Goal: Task Accomplishment & Management: Use online tool/utility

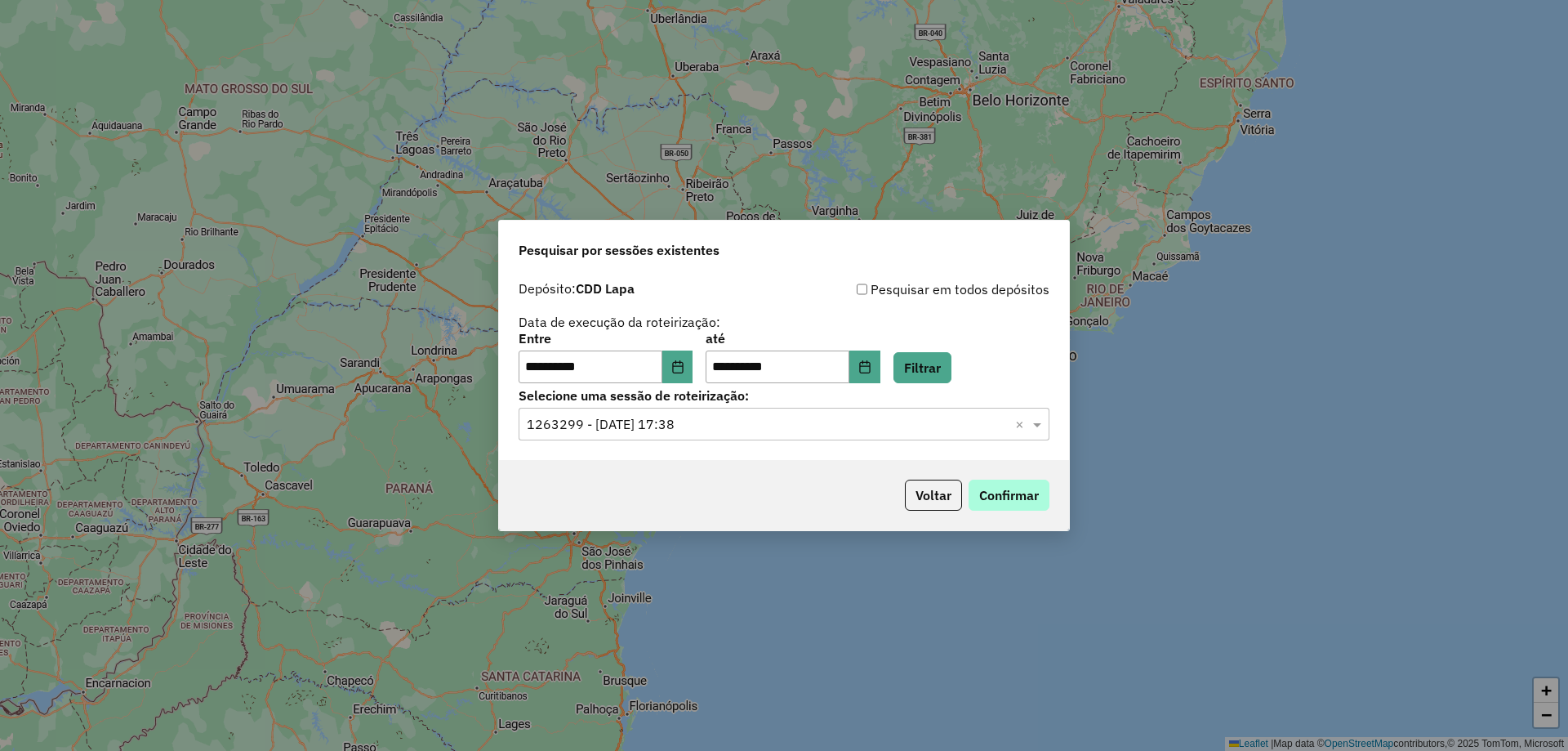
click at [1002, 486] on button "Confirmar" at bounding box center [1009, 495] width 81 height 31
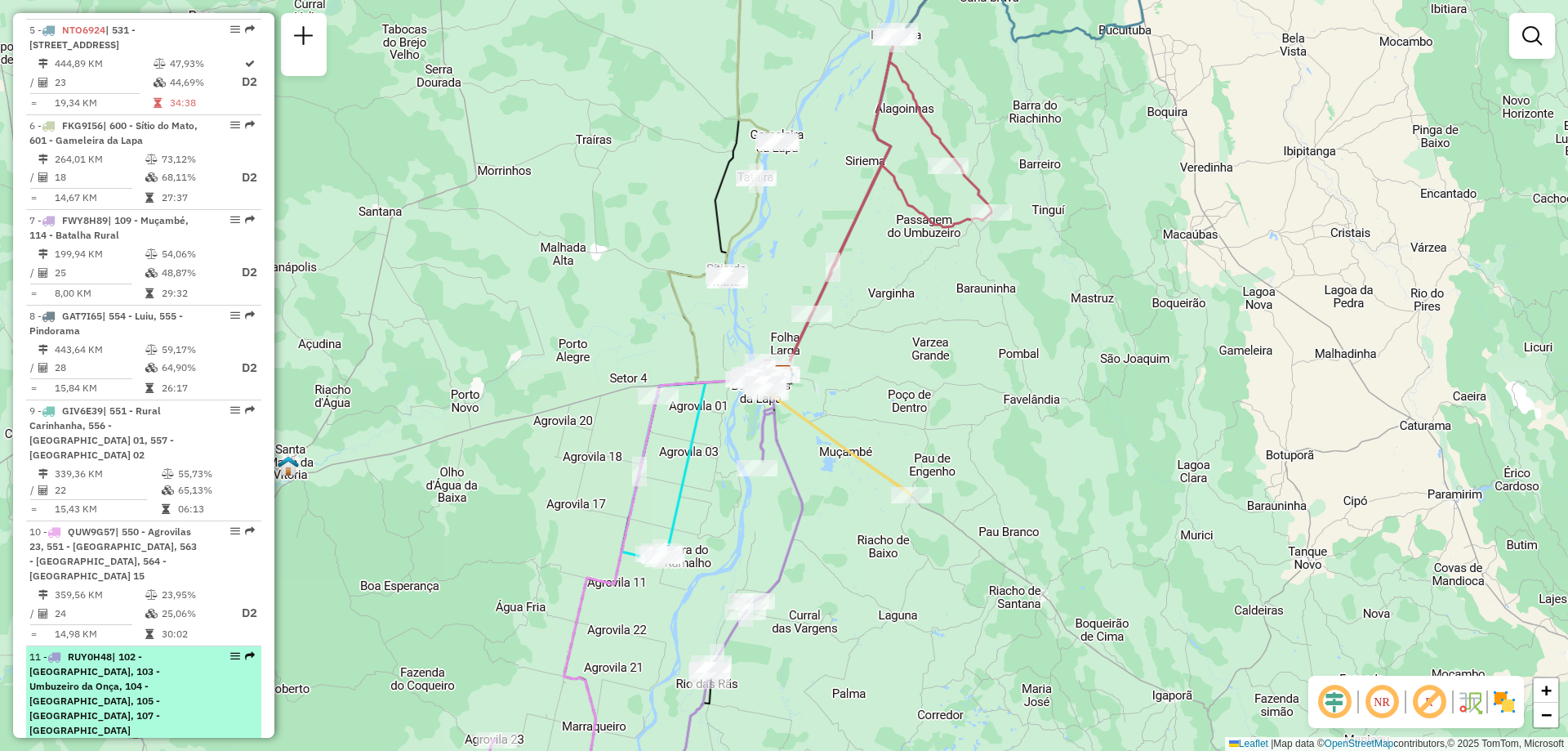
scroll to position [1143, 0]
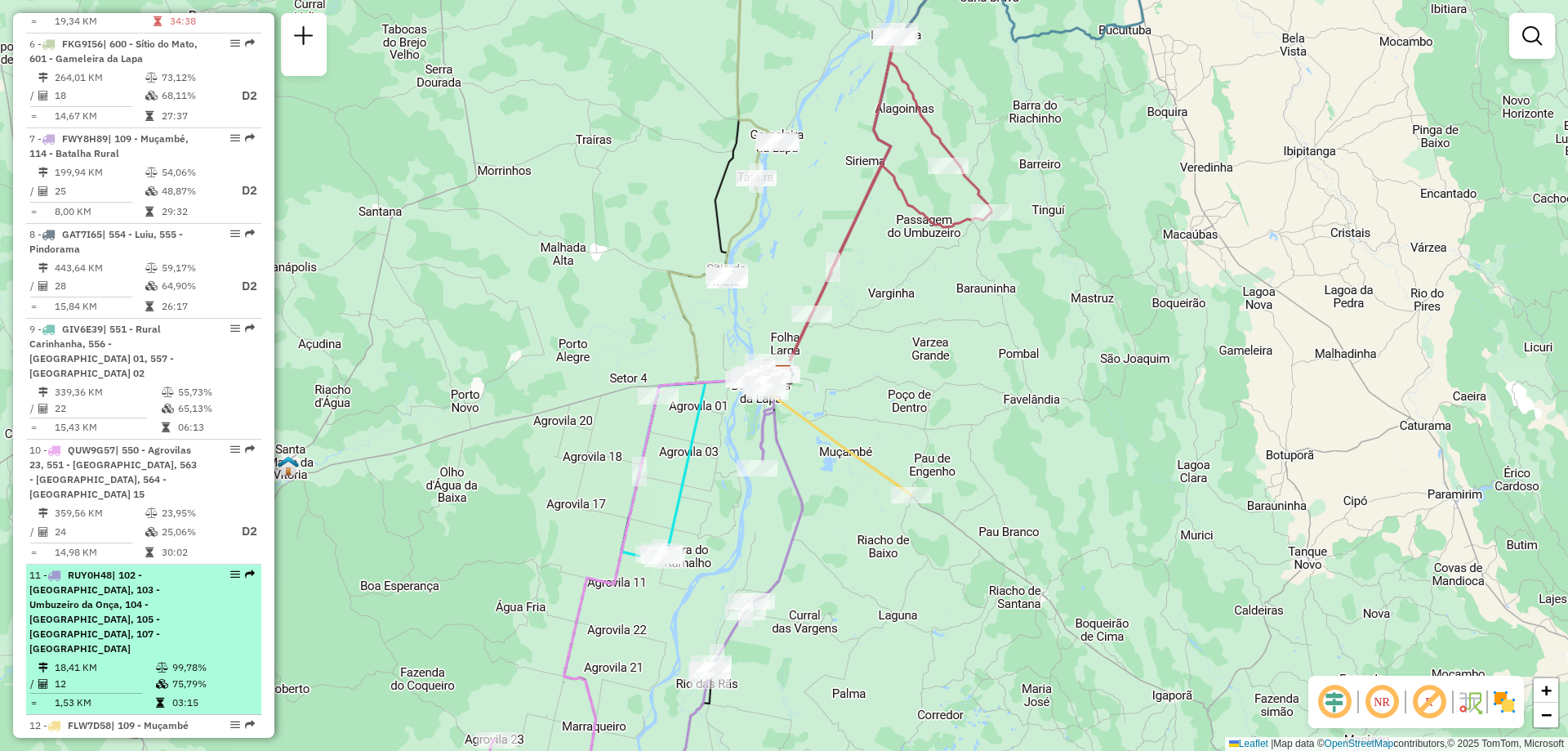
click at [230, 569] on em at bounding box center [235, 574] width 10 height 10
select select "**********"
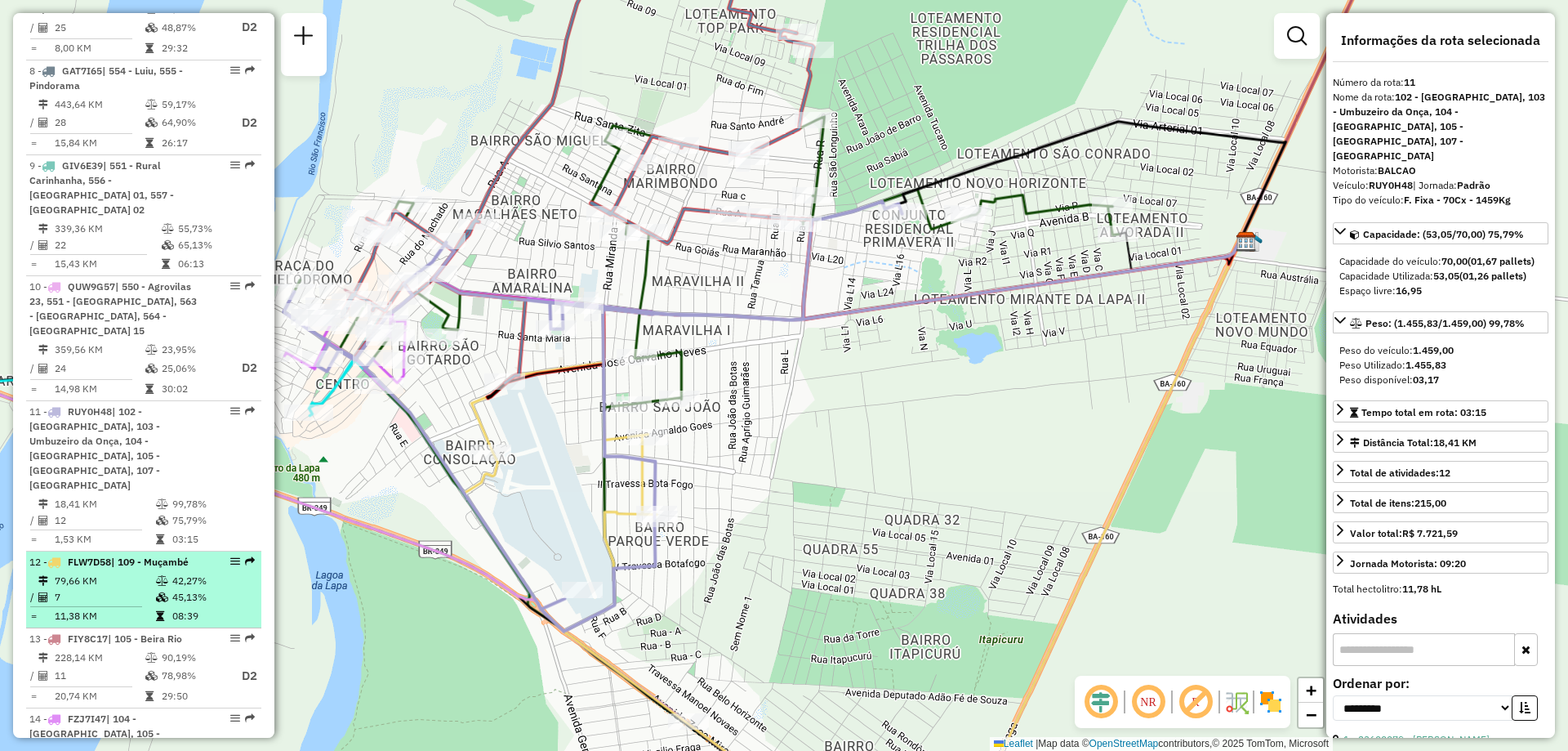
scroll to position [1470, 0]
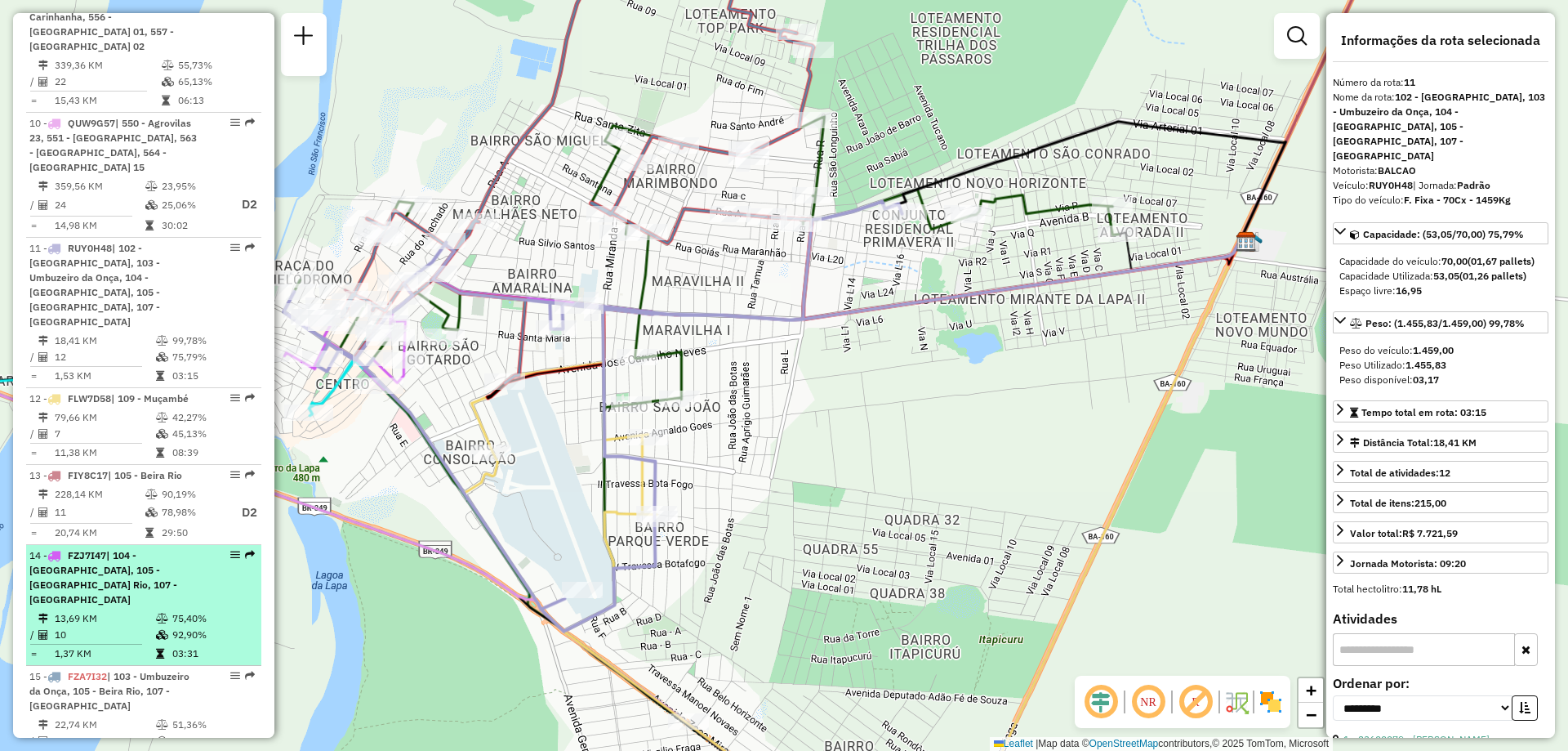
click at [230, 550] on em at bounding box center [235, 555] width 10 height 10
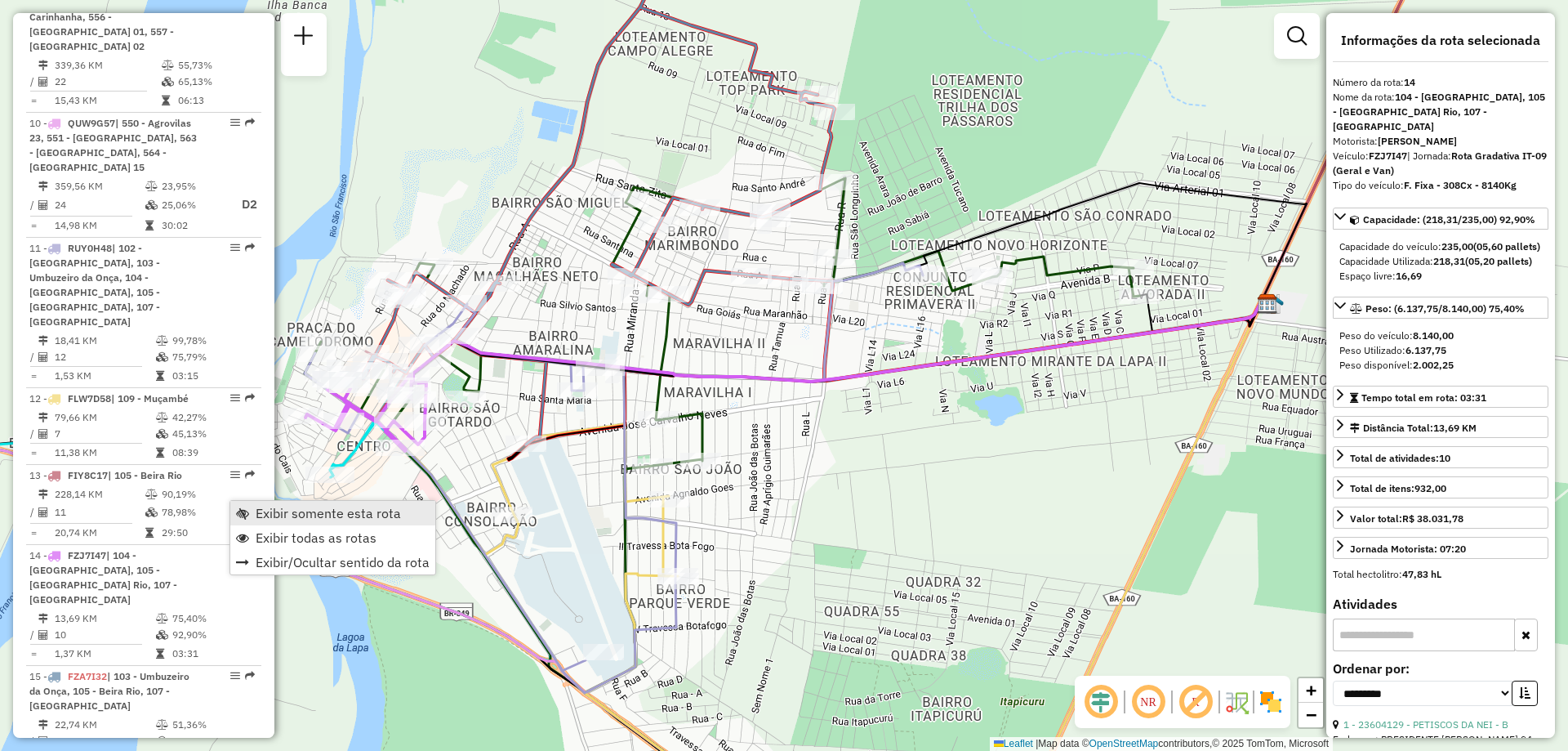
click at [263, 516] on span "Exibir somente esta rota" at bounding box center [328, 513] width 145 height 13
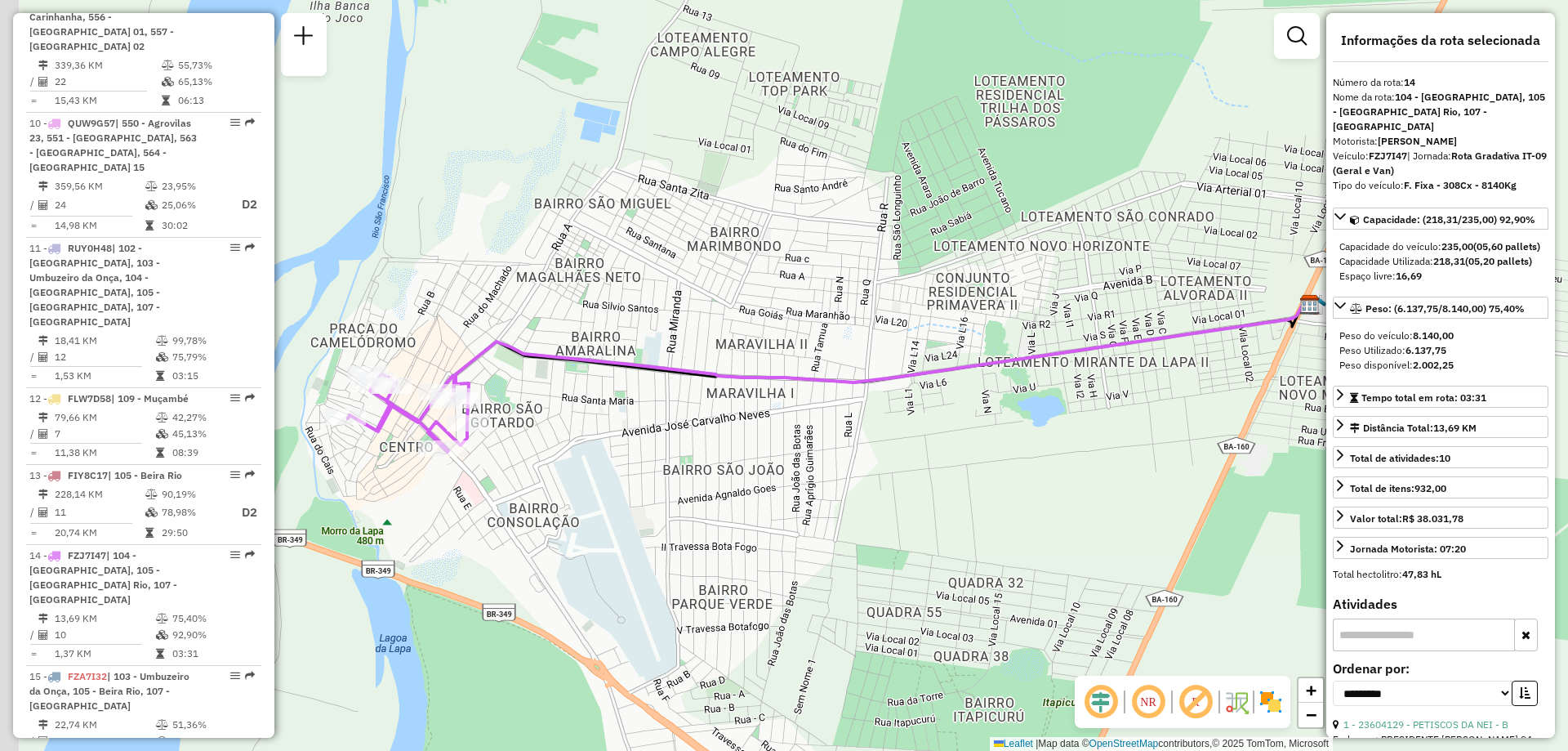
drag, startPoint x: 622, startPoint y: 539, endPoint x: 662, endPoint y: 542, distance: 40.1
click at [662, 542] on div "Janela de atendimento Grade de atendimento Capacidade Transportadoras Veículos …" at bounding box center [784, 376] width 1568 height 751
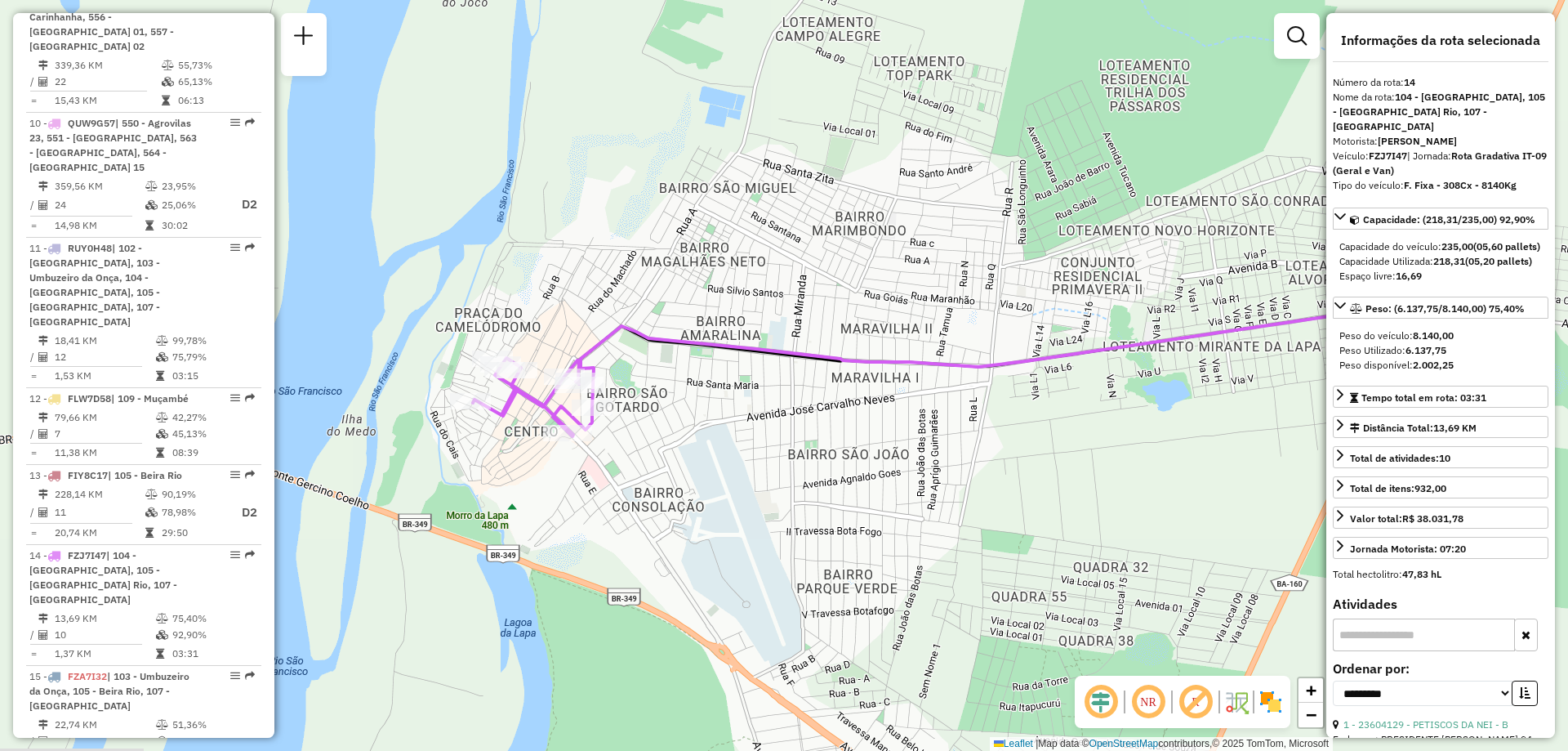
drag, startPoint x: 609, startPoint y: 421, endPoint x: 729, endPoint y: 406, distance: 120.9
click at [729, 406] on div "Janela de atendimento Grade de atendimento Capacidade Transportadoras Veículos …" at bounding box center [784, 376] width 1568 height 751
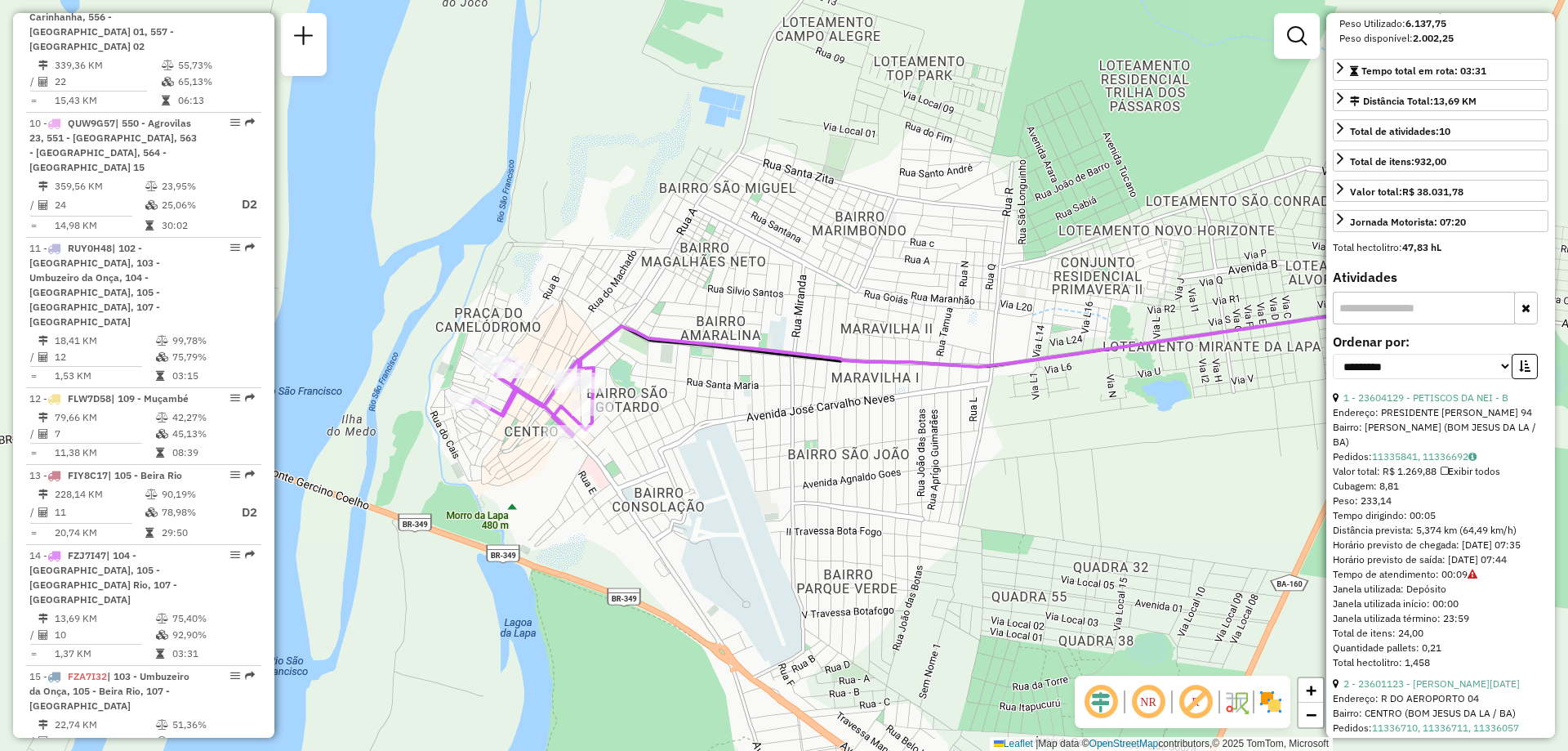
click at [1473, 579] on icon at bounding box center [1473, 574] width 10 height 10
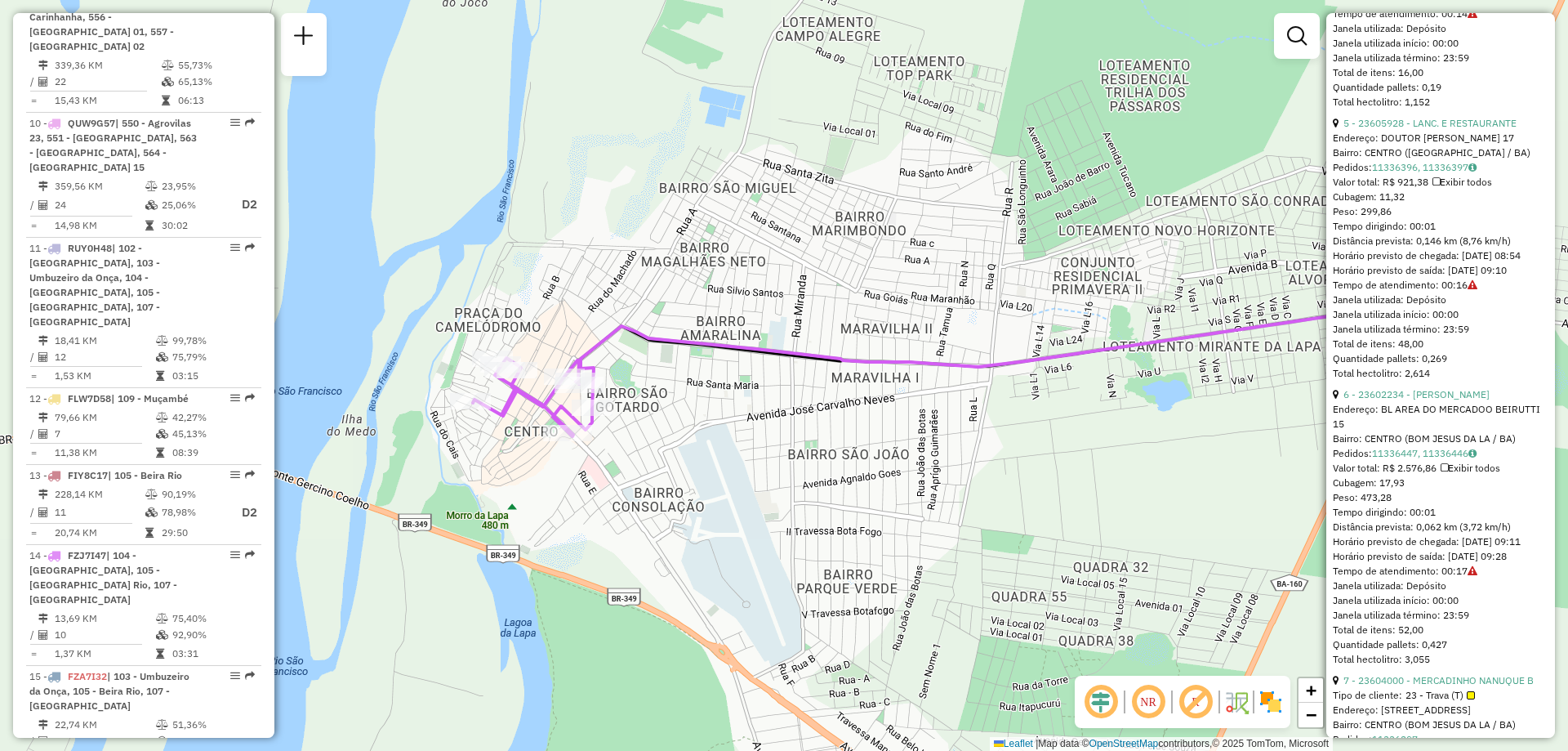
scroll to position [1797, 0]
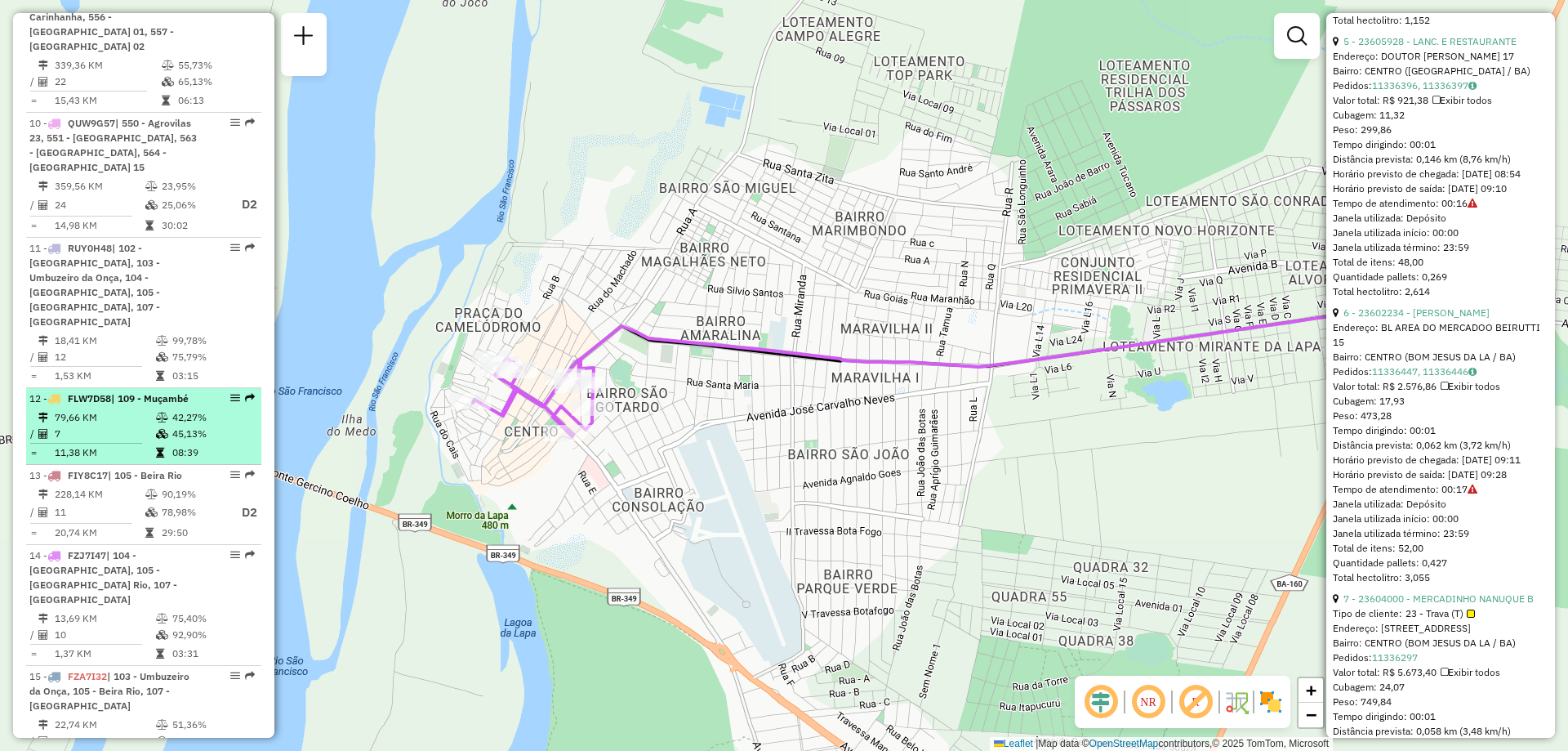
click at [200, 425] on td "45,13%" at bounding box center [213, 433] width 83 height 17
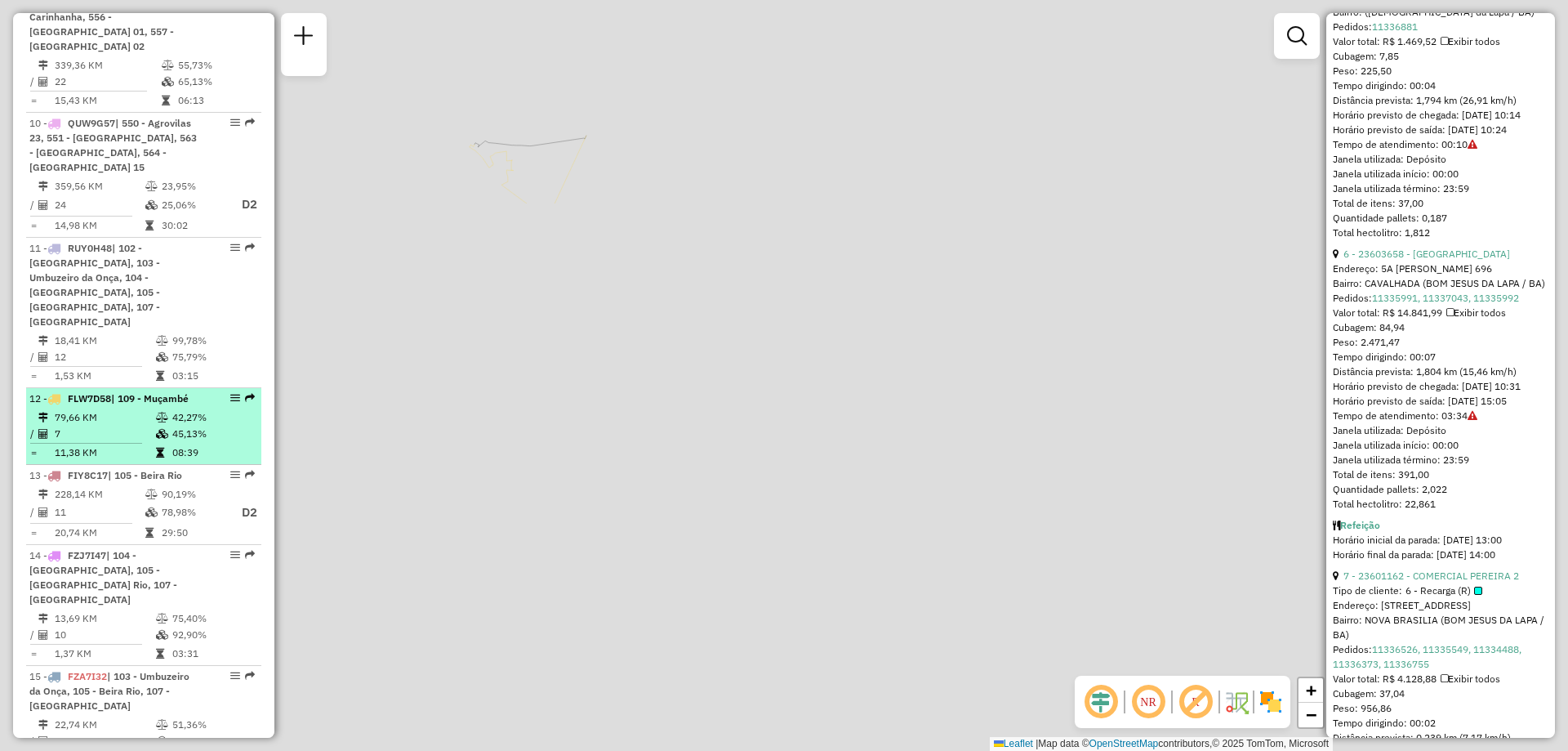
scroll to position [1767, 0]
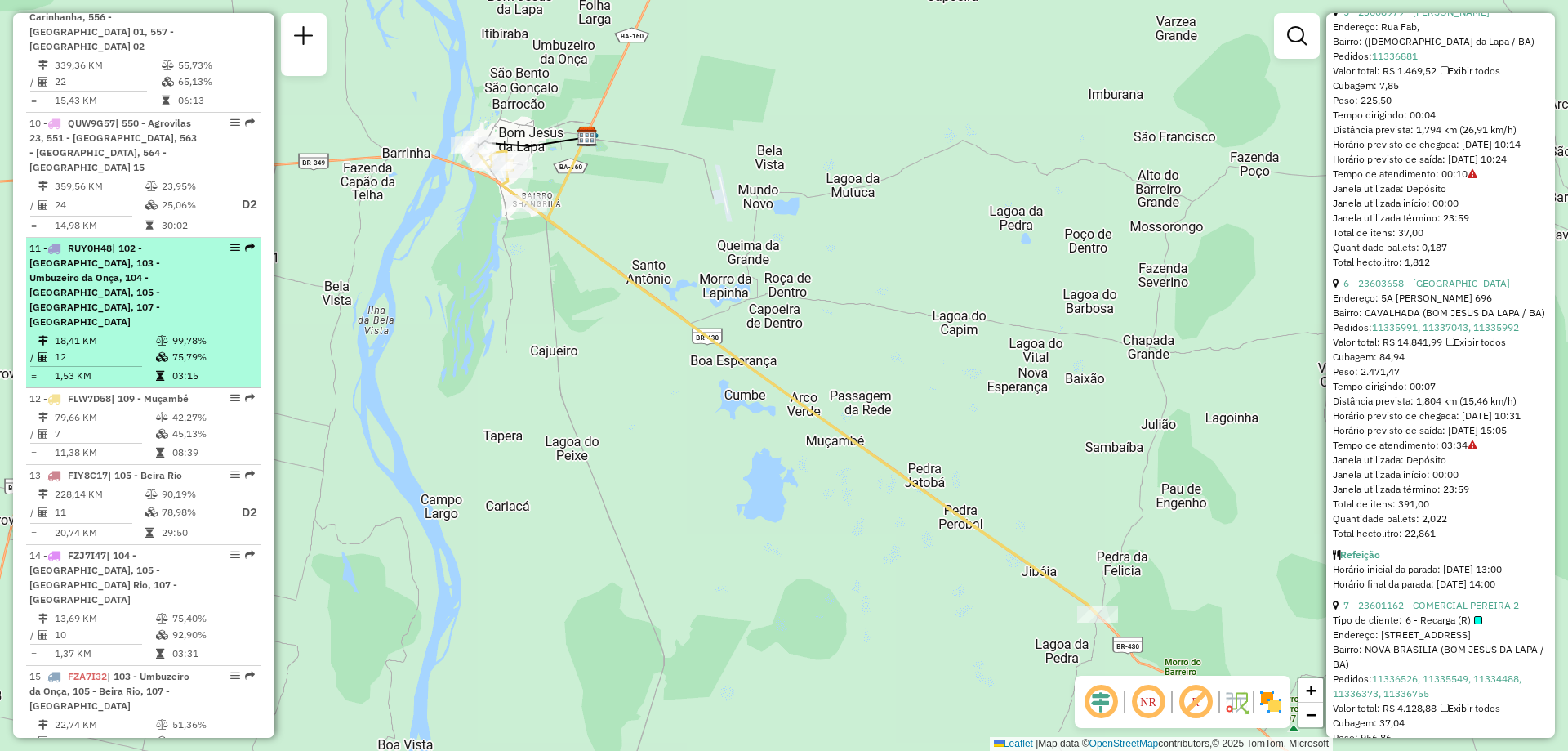
click at [171, 260] on div "11 - RUY0H48 | 102 - Amaralina, 103 - Umbuzeiro da Onça, 104 - [GEOGRAPHIC_DATA…" at bounding box center [116, 285] width 174 height 88
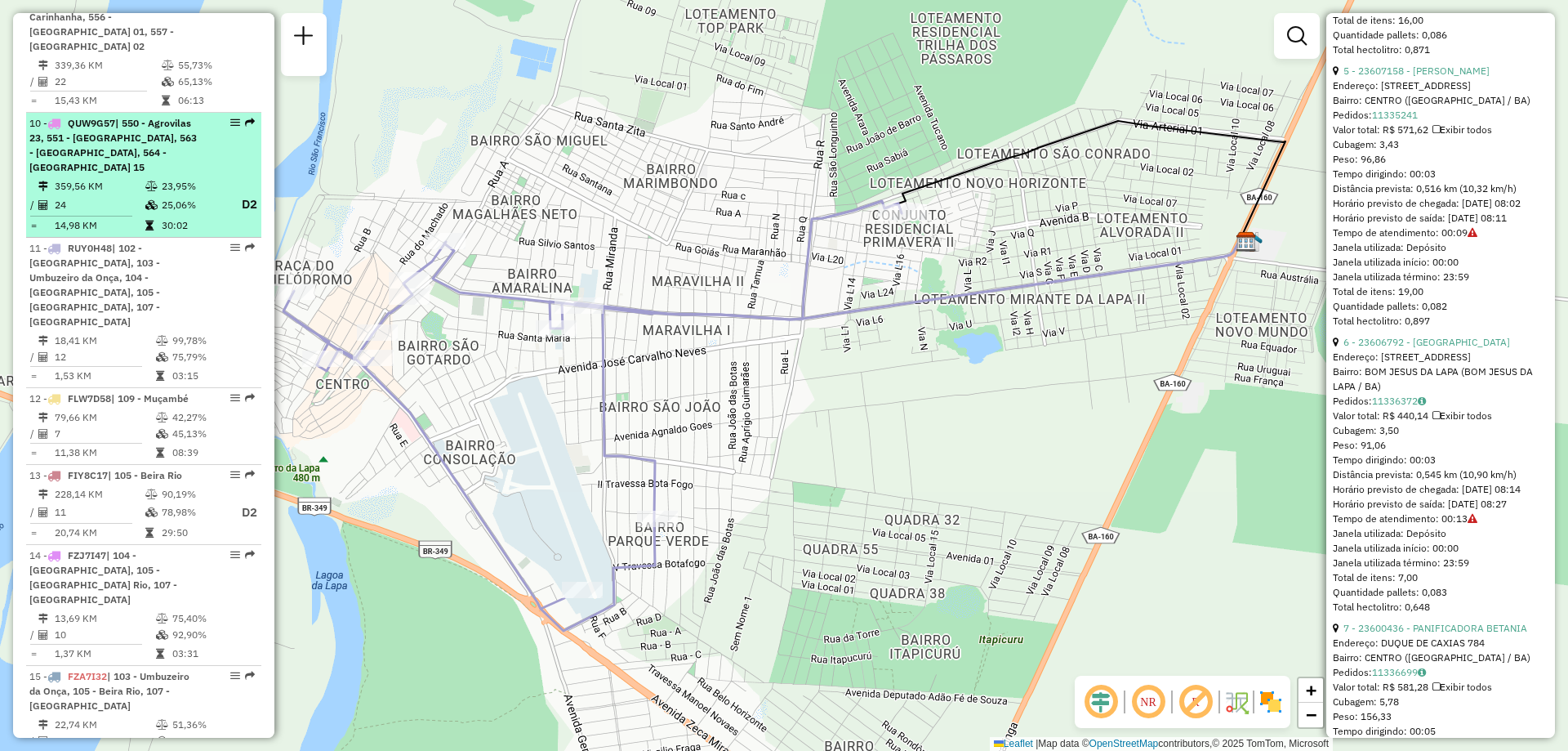
click at [178, 195] on td "25,06%" at bounding box center [193, 205] width 65 height 20
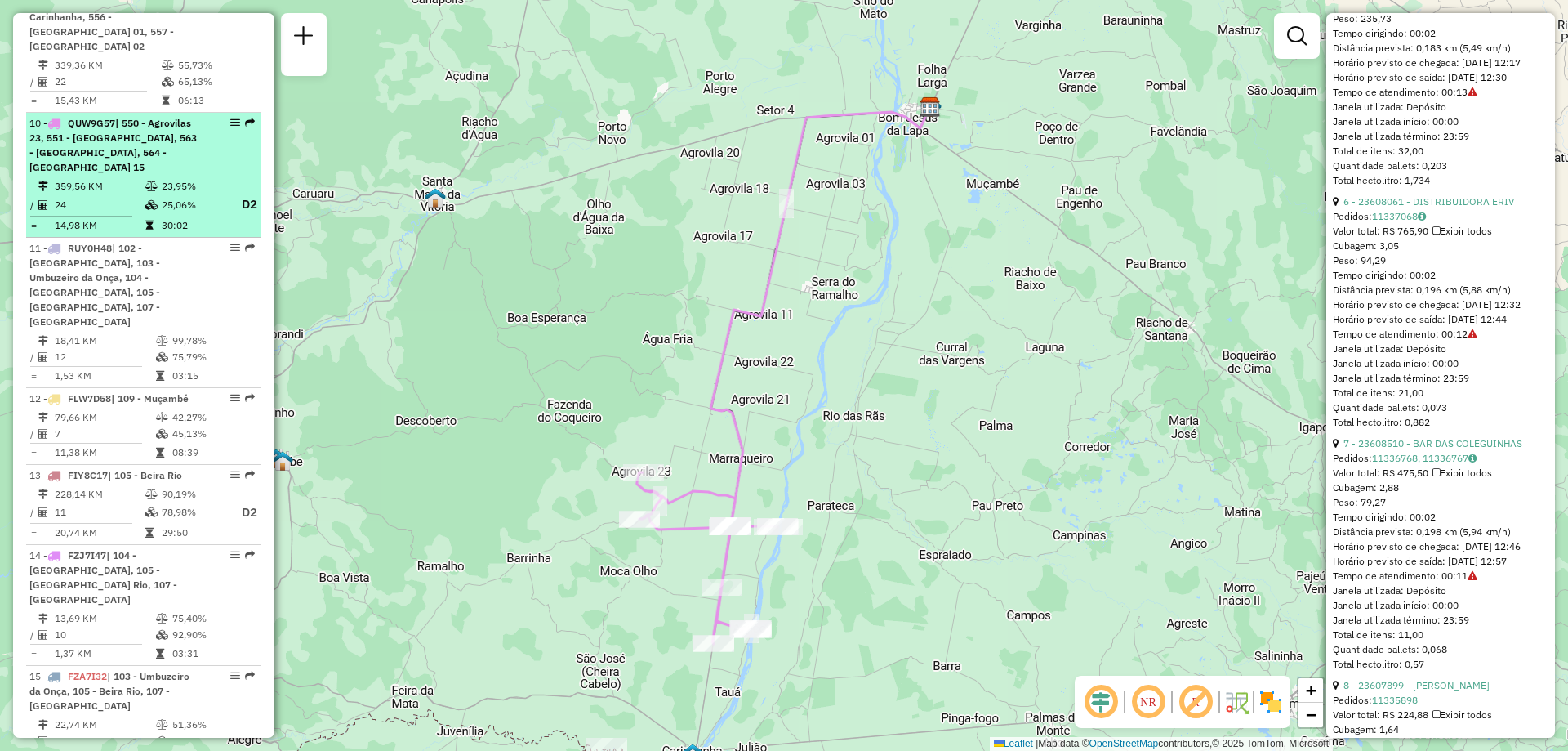
scroll to position [1306, 0]
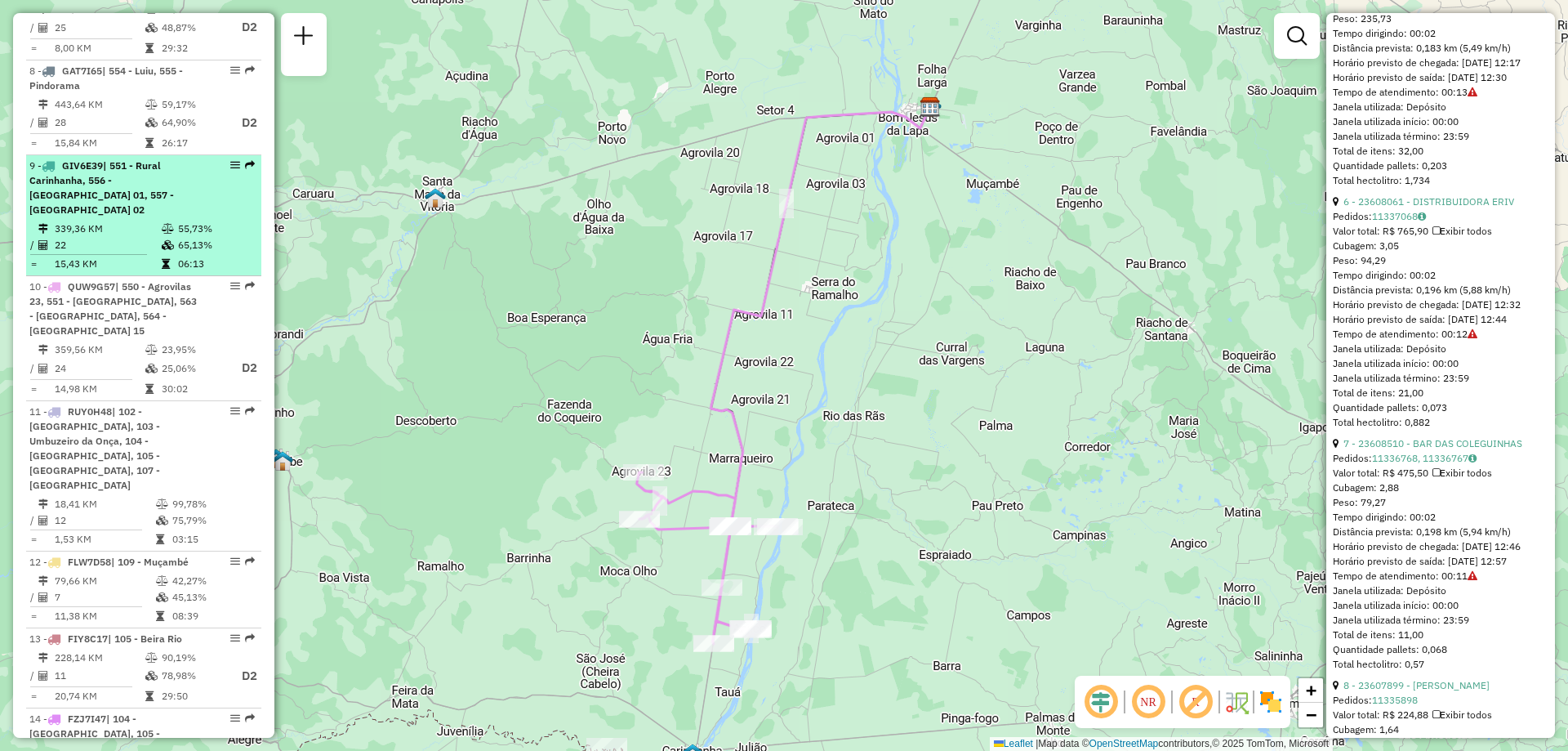
click at [179, 237] on td "65,13%" at bounding box center [216, 245] width 78 height 17
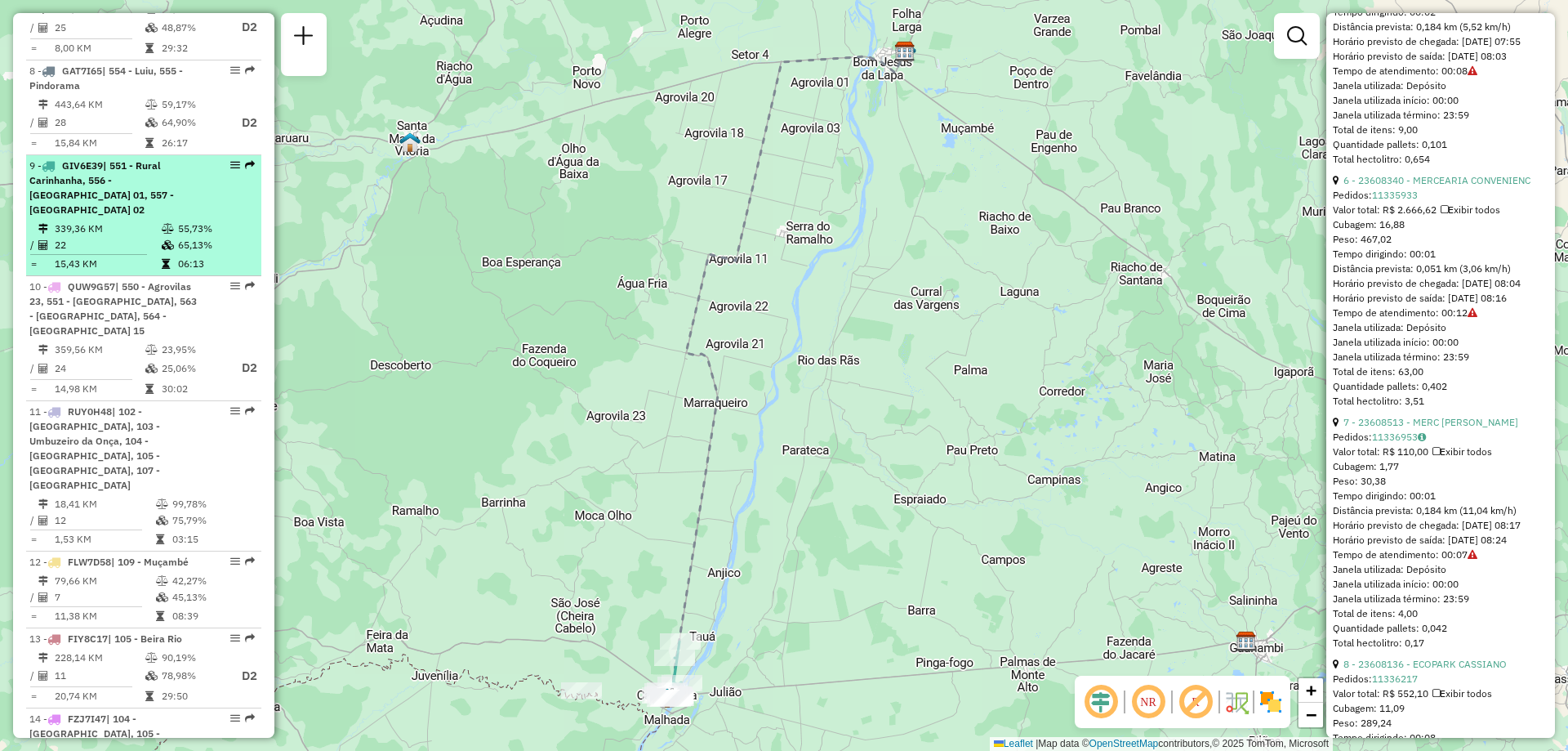
scroll to position [1061, 0]
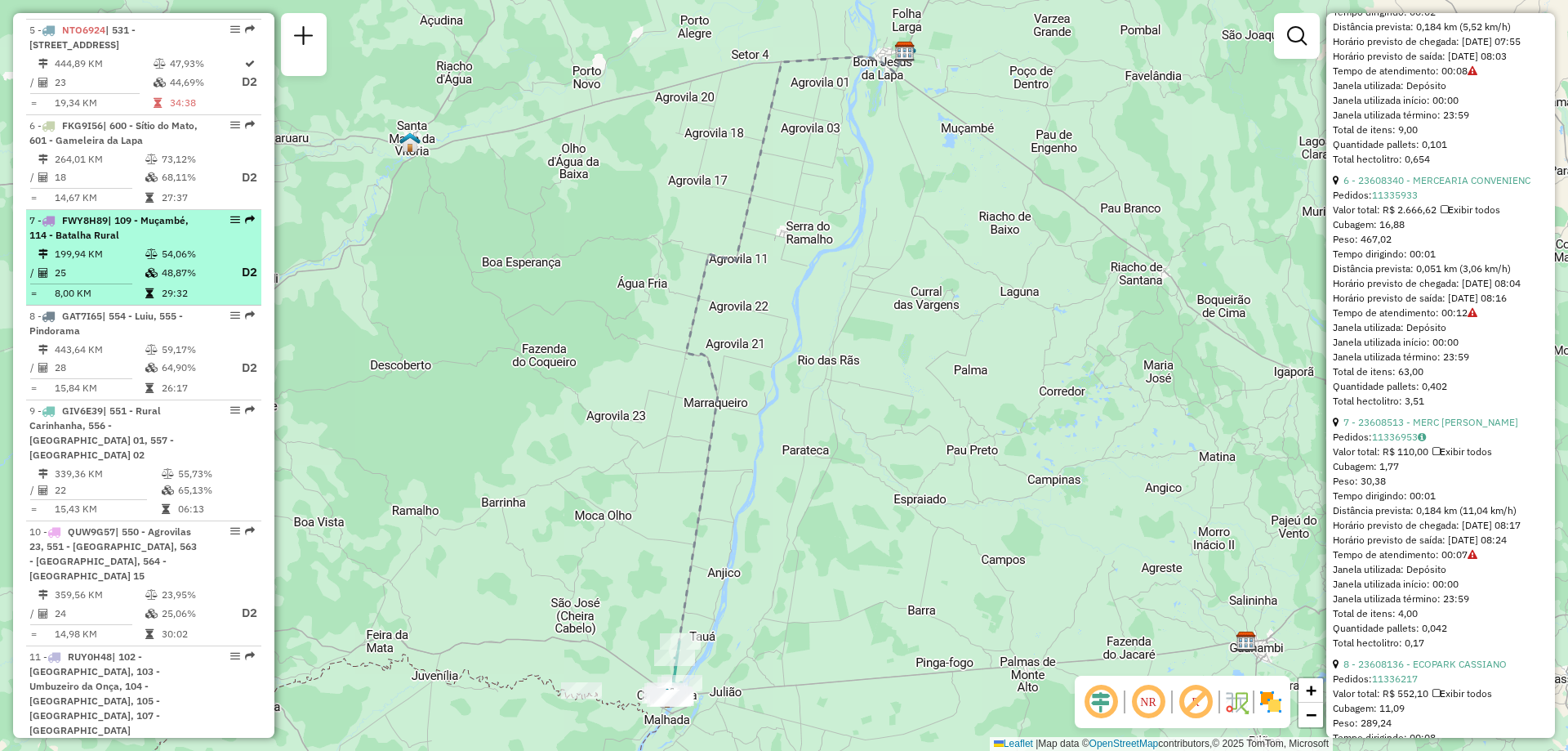
click at [178, 246] on td "54,06%" at bounding box center [193, 254] width 65 height 17
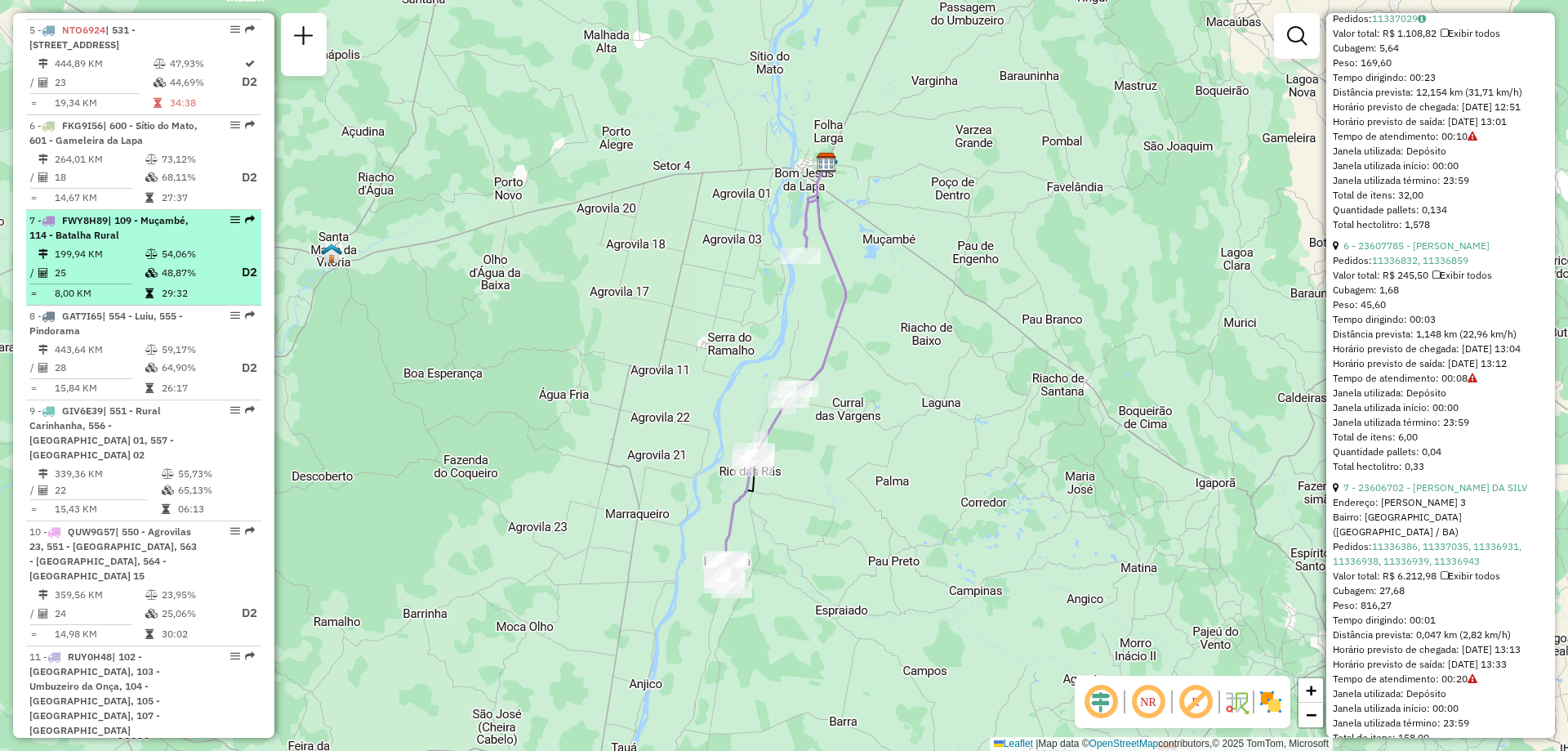
scroll to position [899, 0]
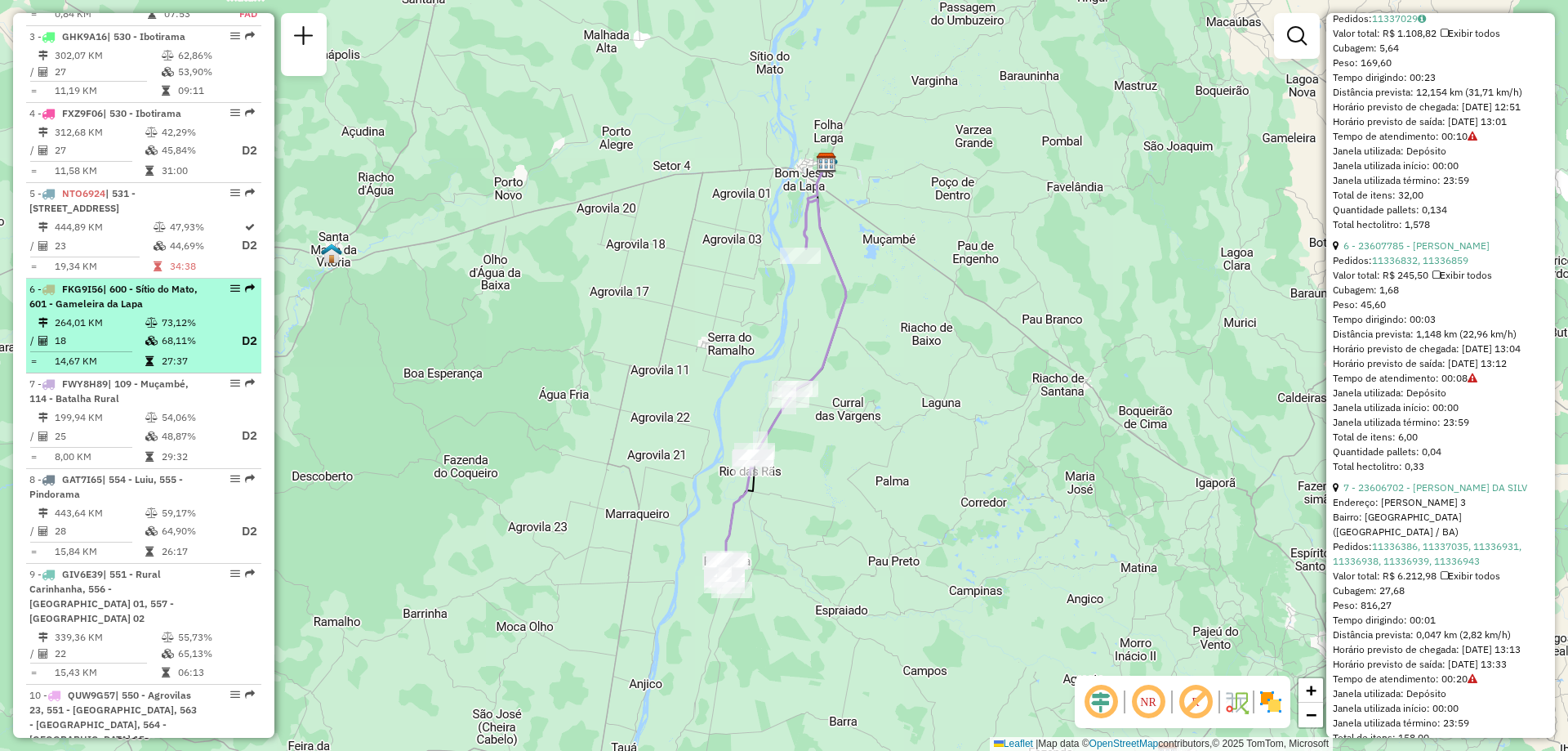
click at [174, 291] on div "6 - FKG9I56 | 600 - Sítio do Mato, 601 - Gameleira da Lapa" at bounding box center [116, 297] width 174 height 29
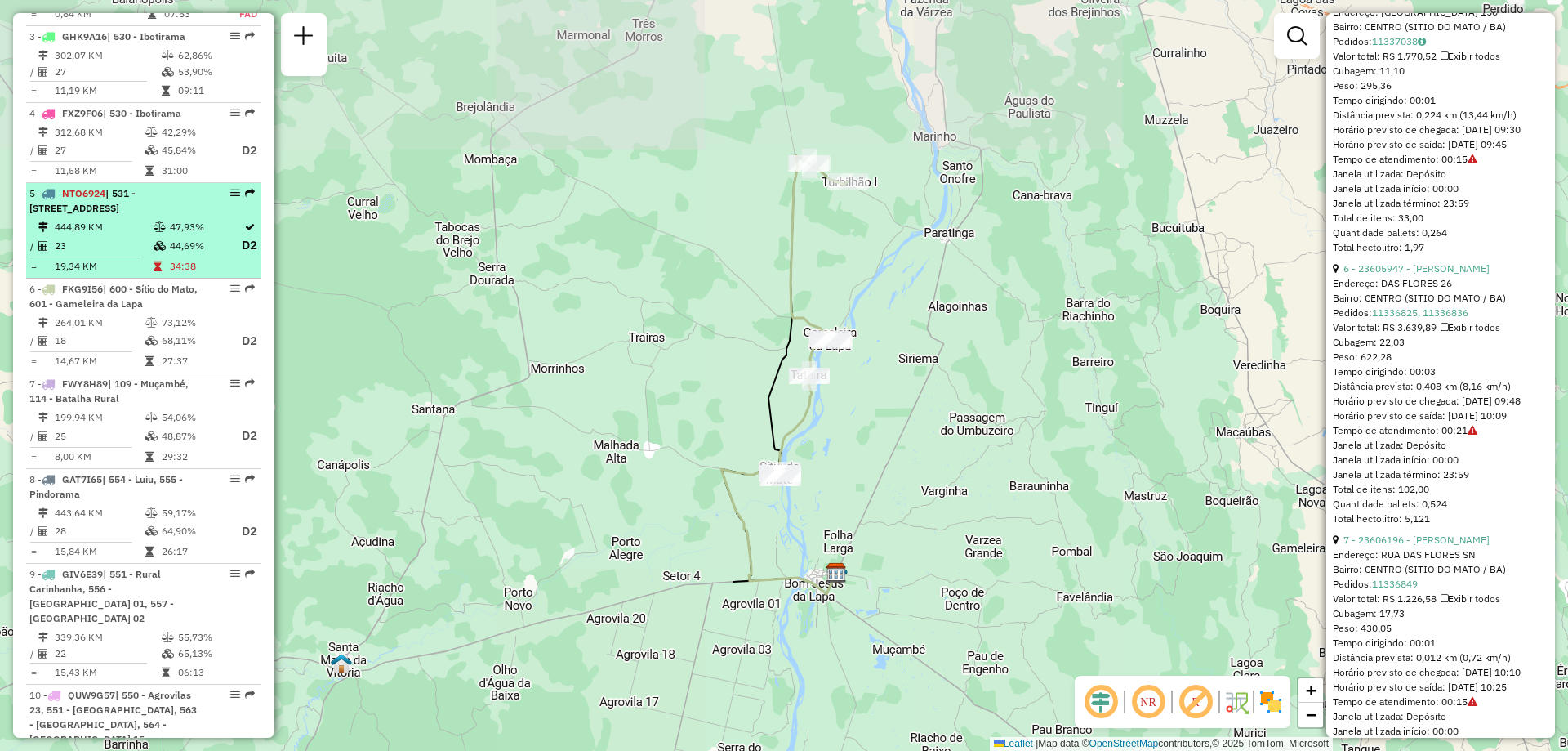
click at [189, 235] on td "44,69%" at bounding box center [205, 245] width 72 height 20
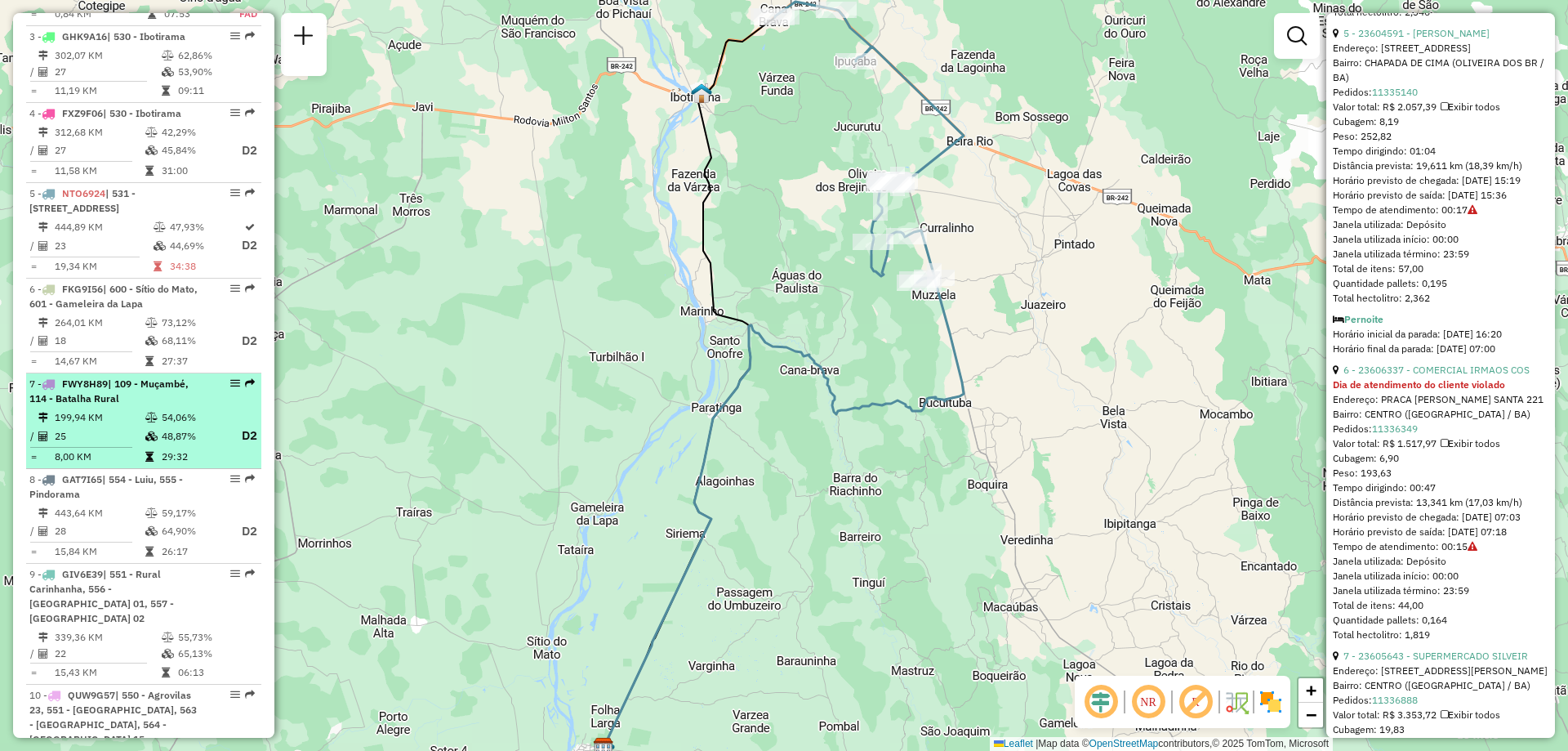
scroll to position [735, 0]
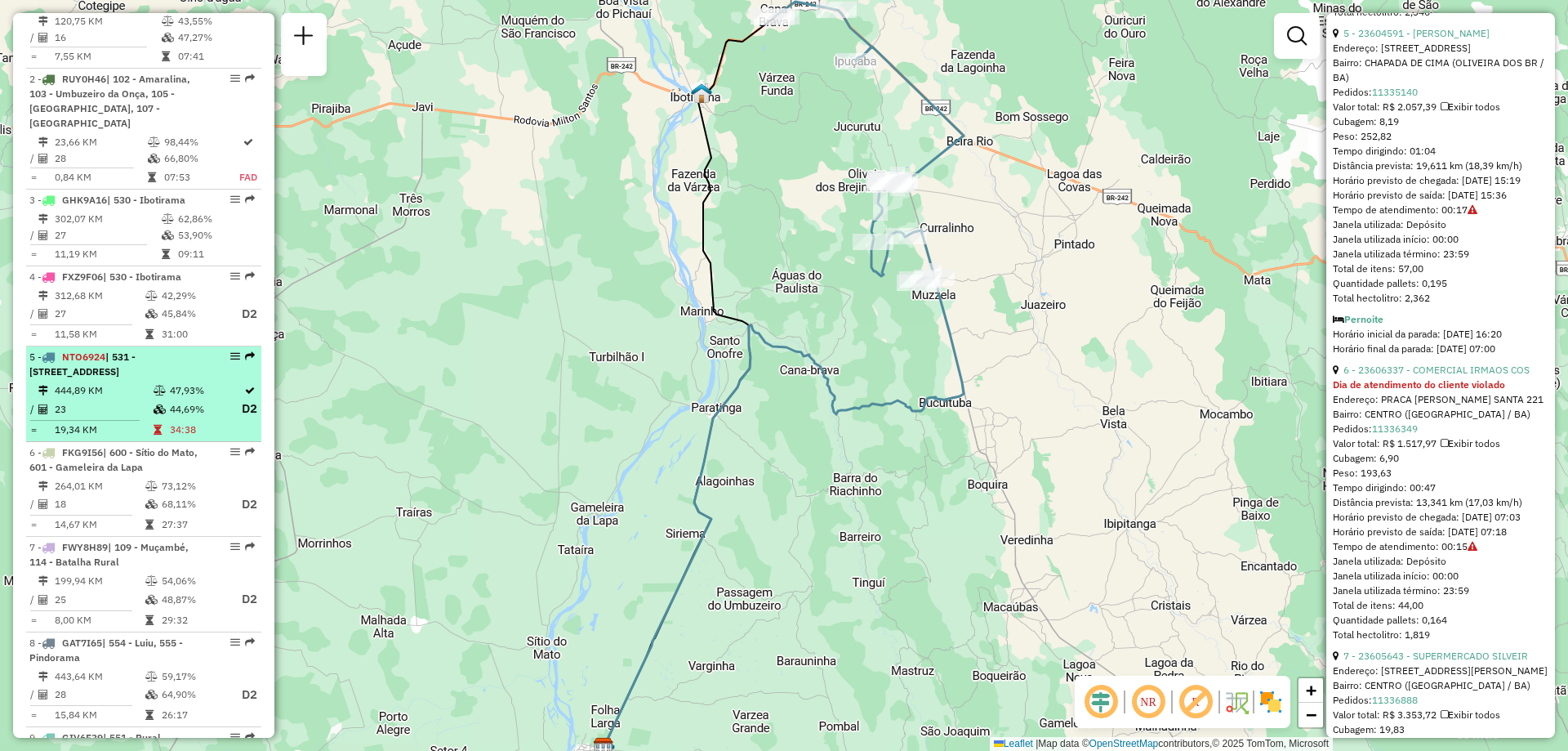
click at [159, 386] on icon at bounding box center [159, 390] width 12 height 10
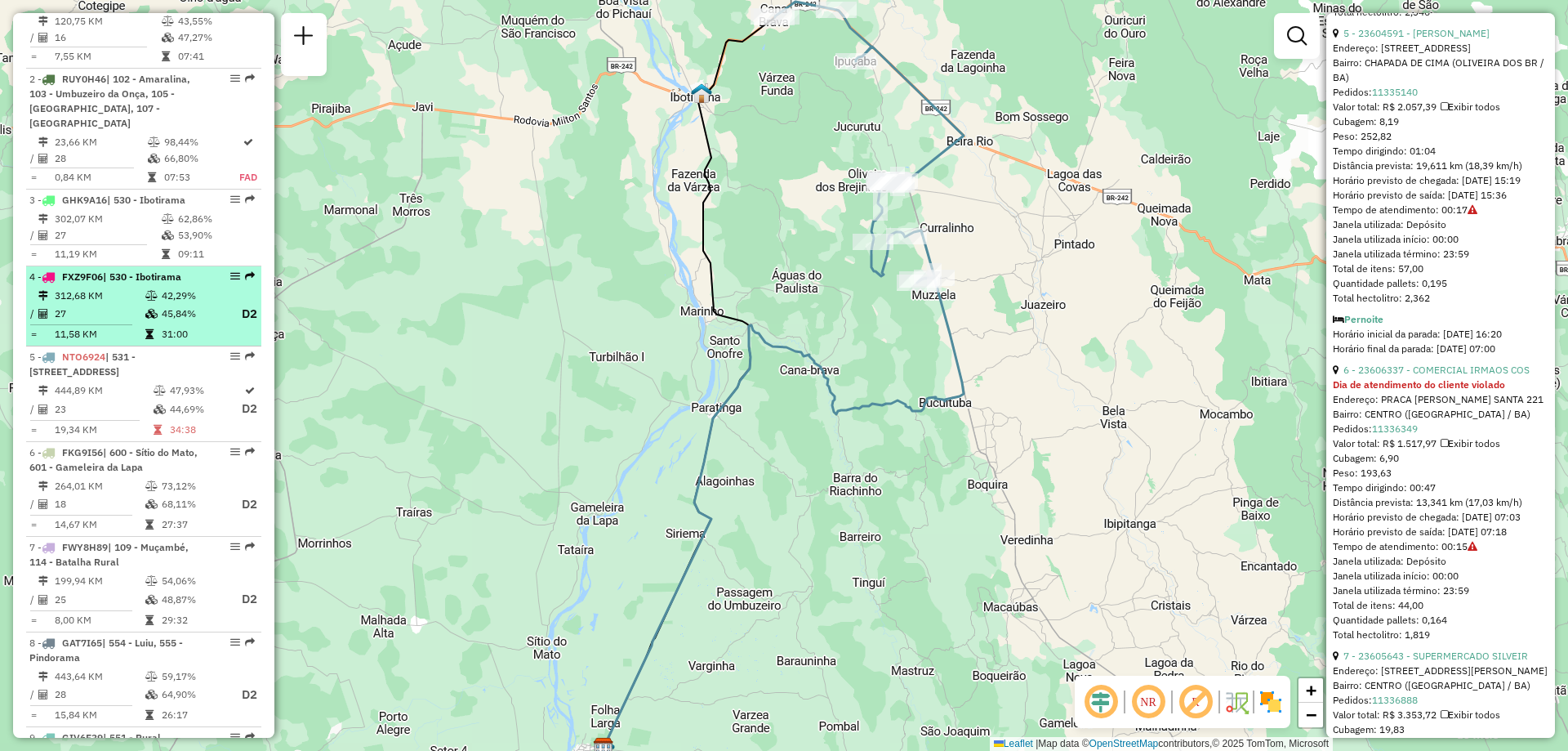
click at [209, 270] on div "4 - FXZ9F06 | 530 - Ibotirama" at bounding box center [143, 277] width 229 height 15
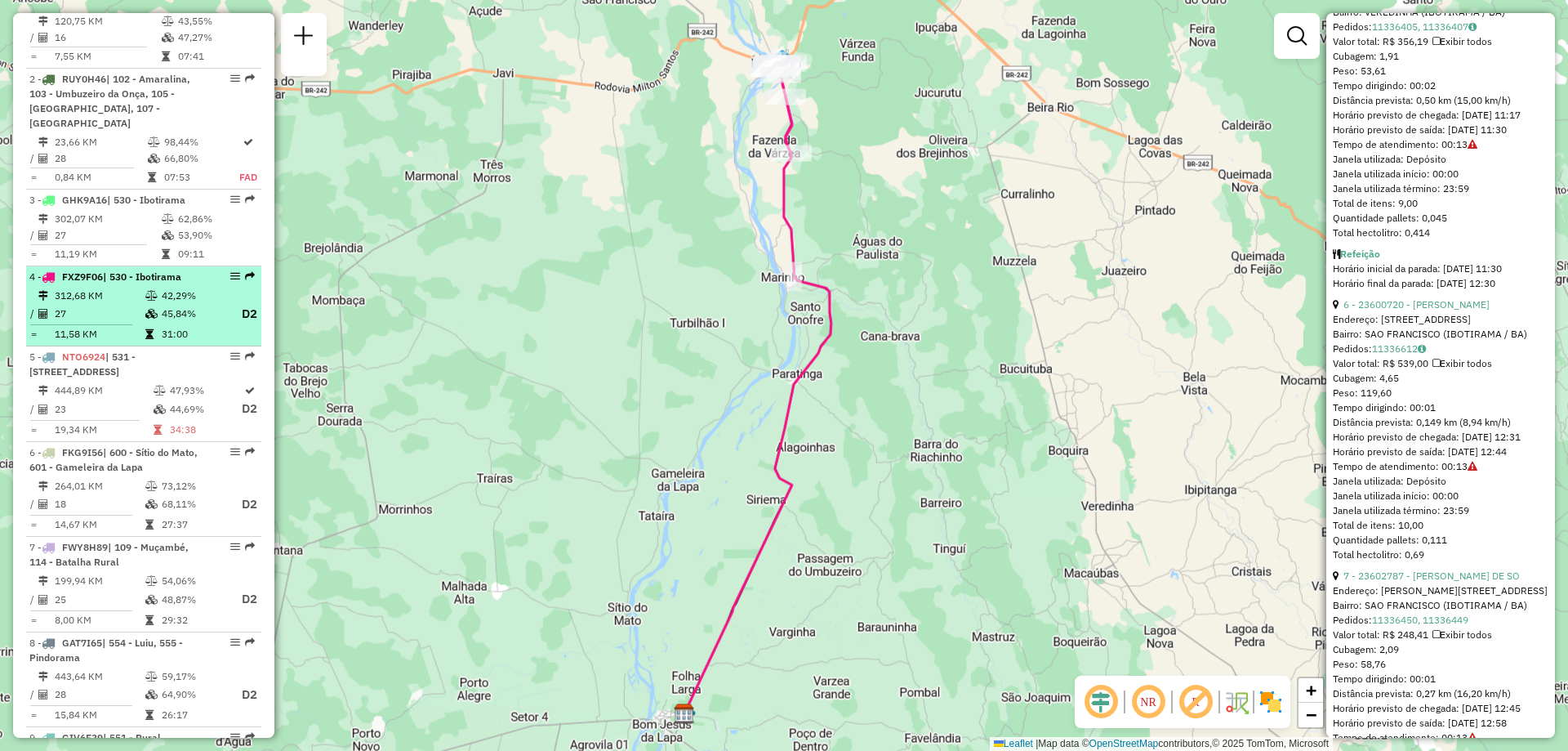
scroll to position [1767, 0]
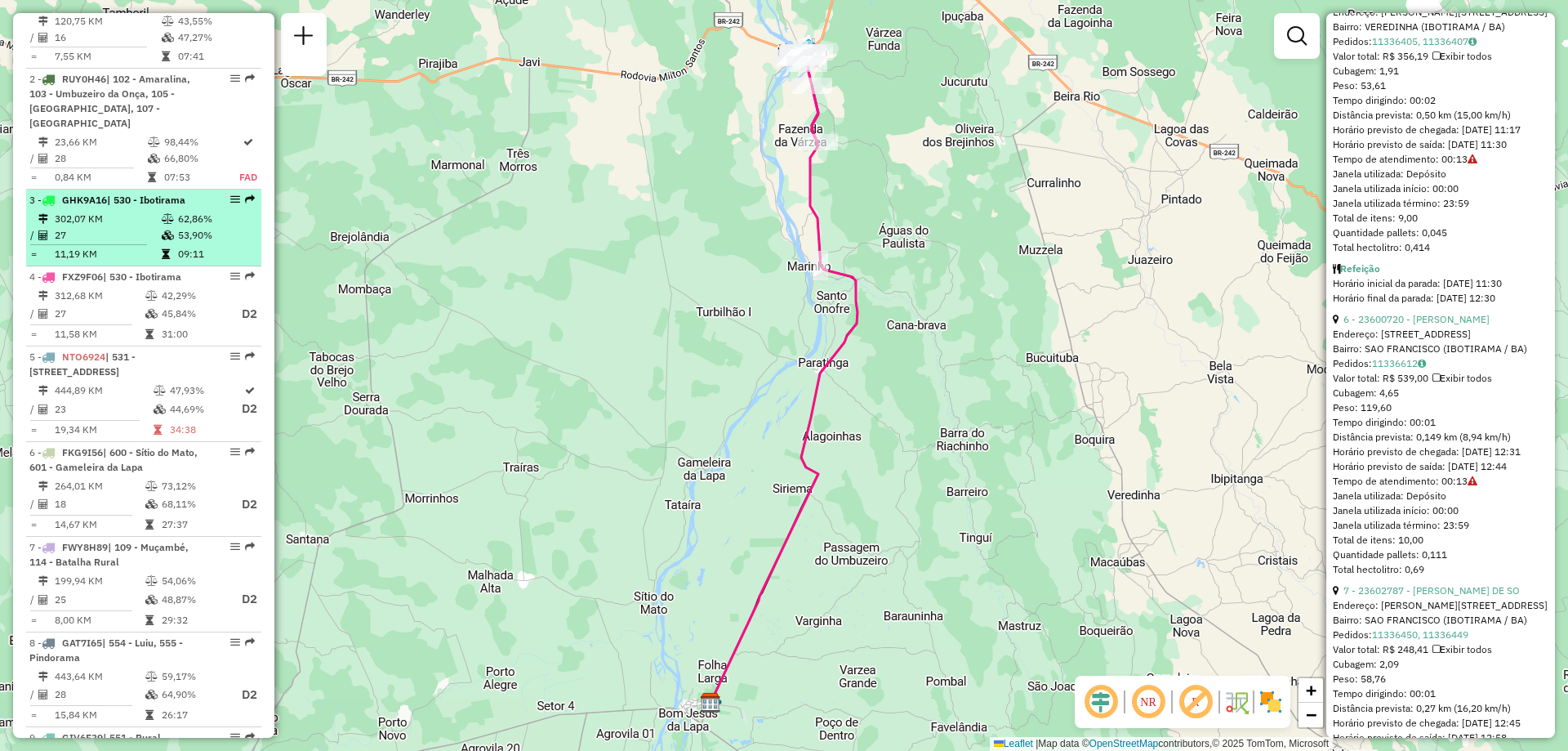
click at [181, 246] on td "09:11" at bounding box center [216, 254] width 78 height 17
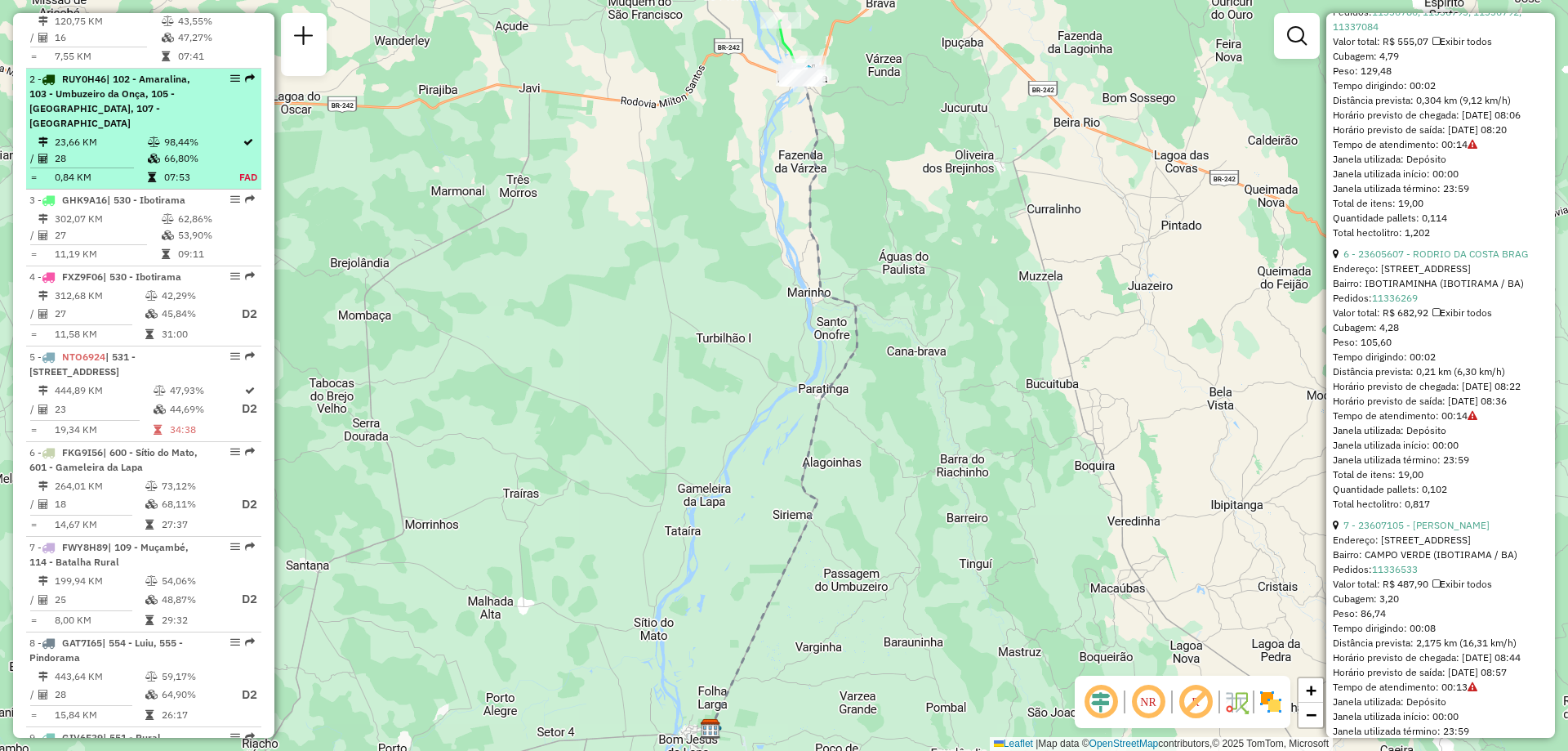
click at [181, 107] on span "| 102 - Amaralina, 103 - Umbuzeiro da Onça, 105 - [GEOGRAPHIC_DATA], 107 - [GEO…" at bounding box center [109, 100] width 161 height 56
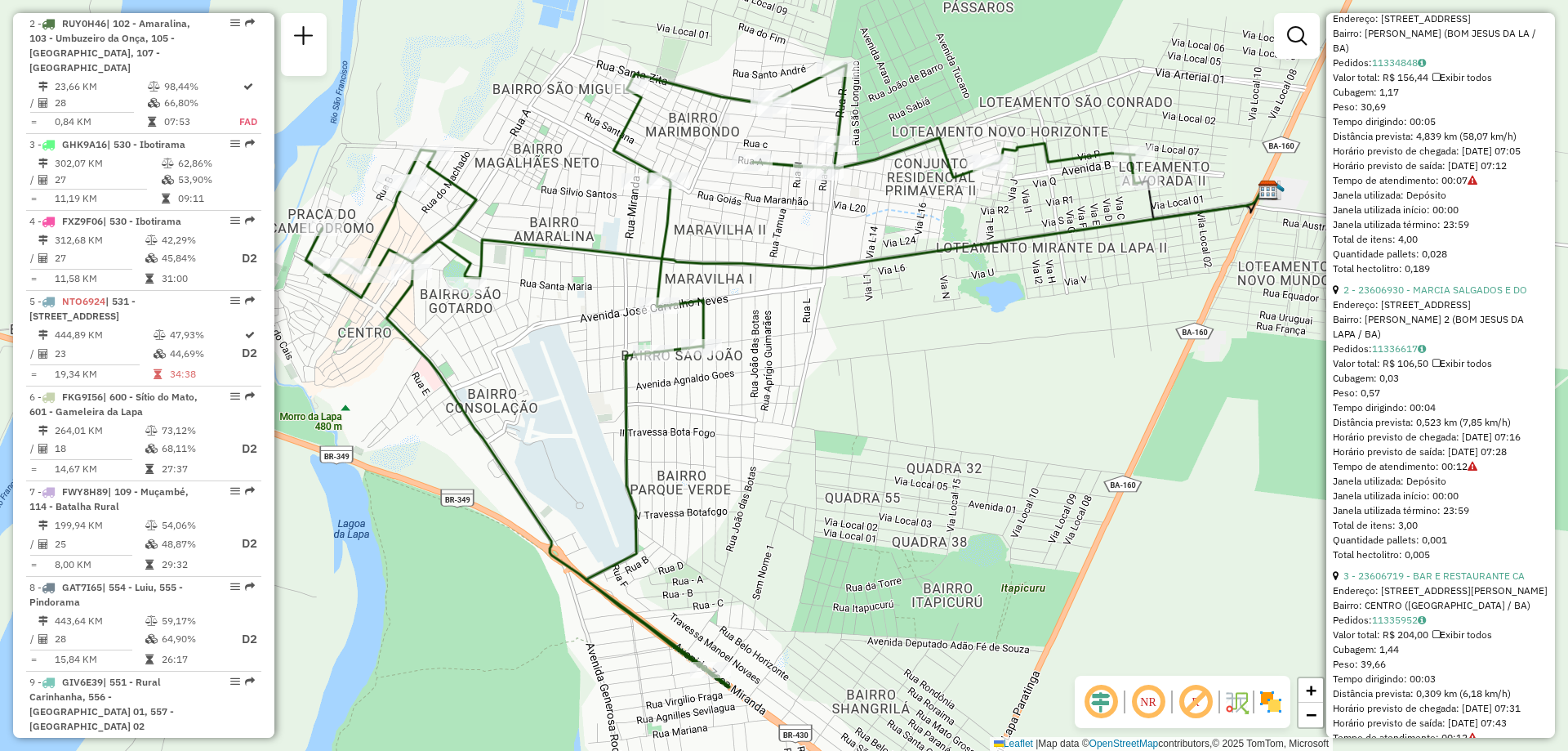
scroll to position [654, 0]
